Goal: Download file/media

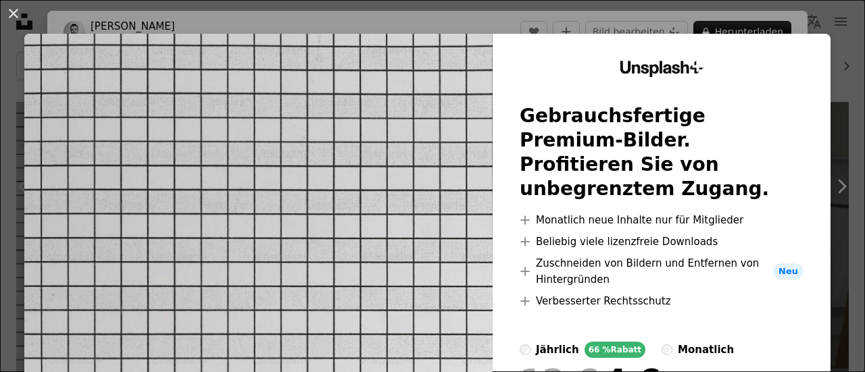
click at [828, 51] on div "An X shape Unsplash+ Gebrauchsfertige Premium-Bilder. Profitieren Sie von unbeg…" at bounding box center [432, 186] width 865 height 372
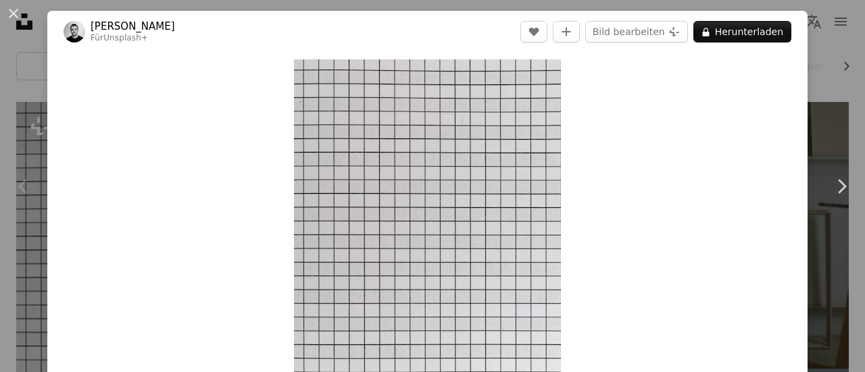
click at [0, 175] on div "Chevron left" at bounding box center [23, 187] width 47 height 130
click at [9, 11] on button "An X shape" at bounding box center [13, 13] width 16 height 16
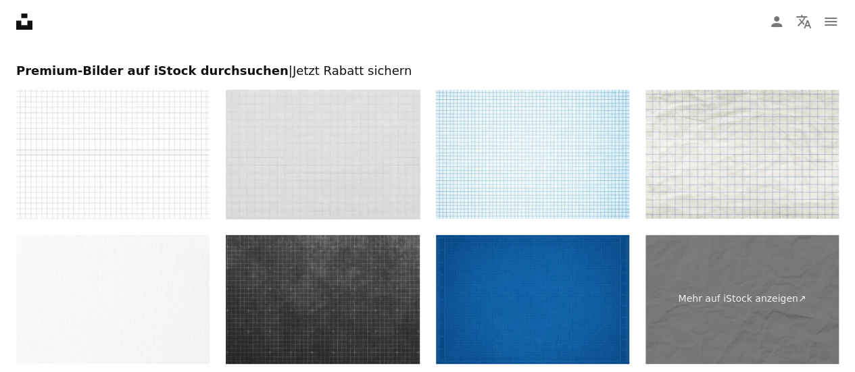
scroll to position [2770, 0]
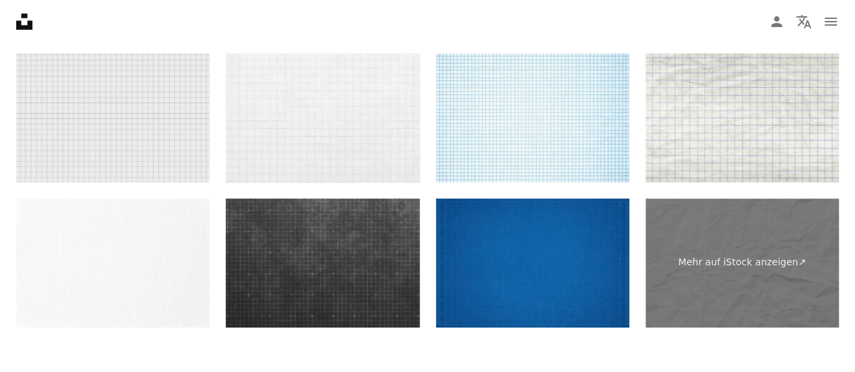
click at [147, 141] on img at bounding box center [112, 117] width 193 height 129
